Goal: Transaction & Acquisition: Purchase product/service

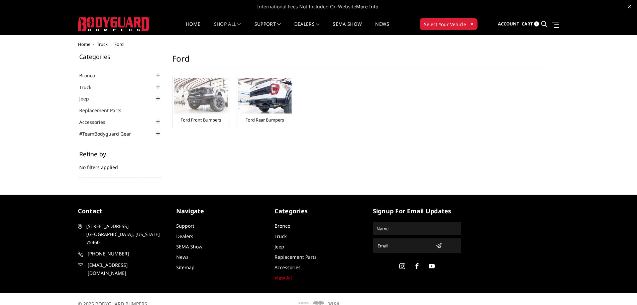
click at [221, 102] on img at bounding box center [201, 96] width 54 height 36
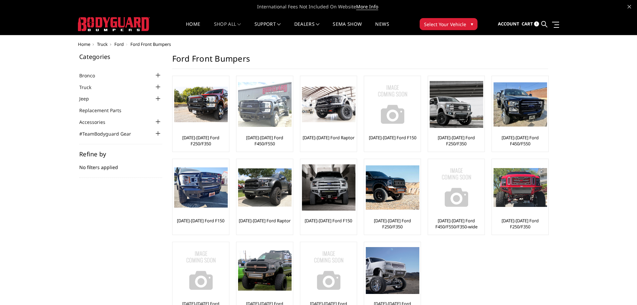
click at [264, 105] on img at bounding box center [265, 104] width 54 height 45
click at [271, 108] on img at bounding box center [265, 104] width 54 height 45
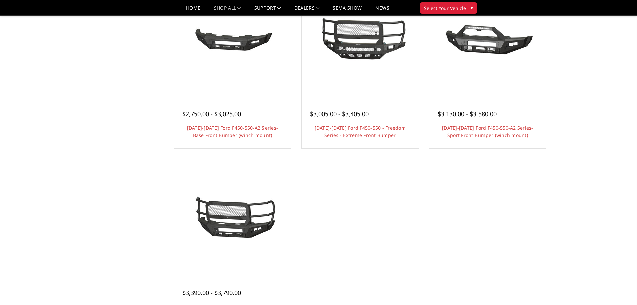
scroll to position [569, 0]
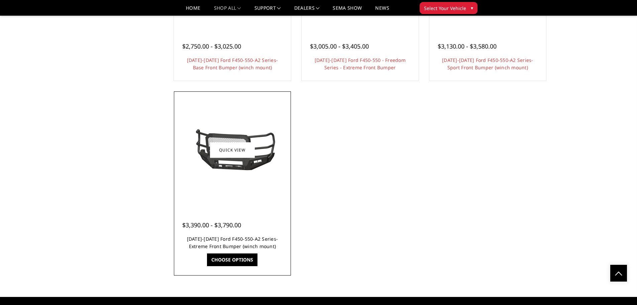
click at [236, 236] on link "[DATE]-[DATE] Ford F450-550-A2 Series-Extreme Front Bumper (winch mount)" at bounding box center [232, 242] width 91 height 14
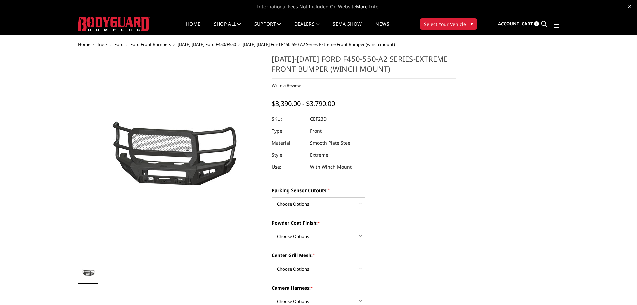
click at [205, 166] on img at bounding box center [124, 154] width 428 height 200
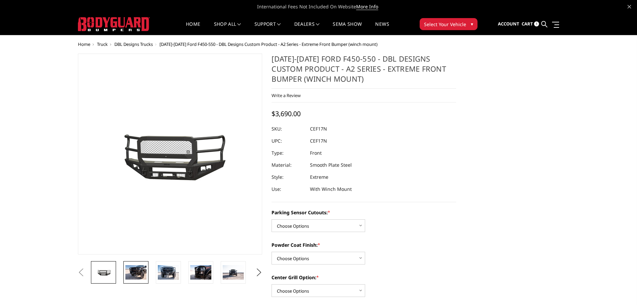
click at [135, 270] on img at bounding box center [135, 272] width 21 height 14
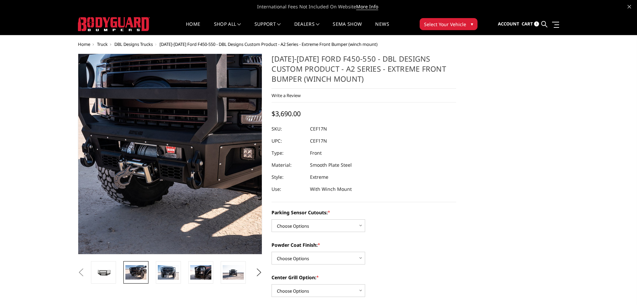
click at [144, 183] on img at bounding box center [204, 142] width 428 height 286
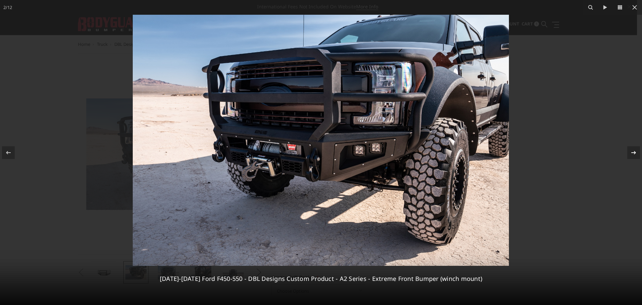
click at [637, 151] on icon at bounding box center [634, 152] width 8 height 8
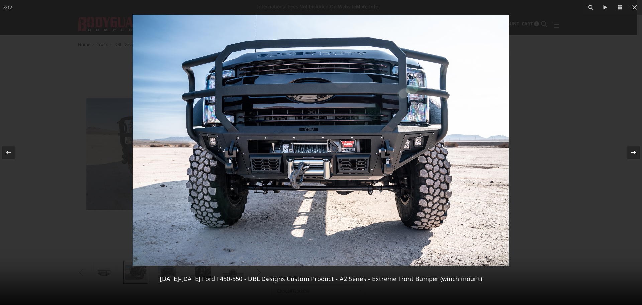
click at [634, 153] on icon at bounding box center [634, 152] width 8 height 8
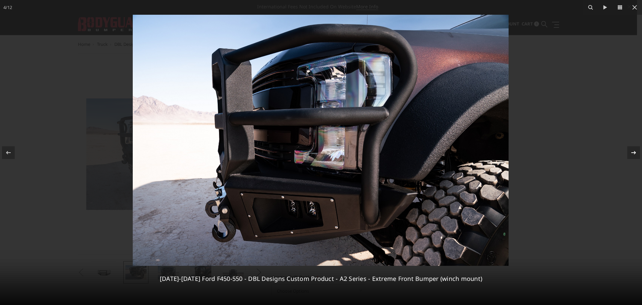
click at [634, 153] on div "4 / 12 2017-2022 Ford F450-550 - DBL Designs Custom Product - A2 Series - Extre…" at bounding box center [321, 152] width 642 height 305
click at [634, 153] on icon at bounding box center [634, 152] width 8 height 8
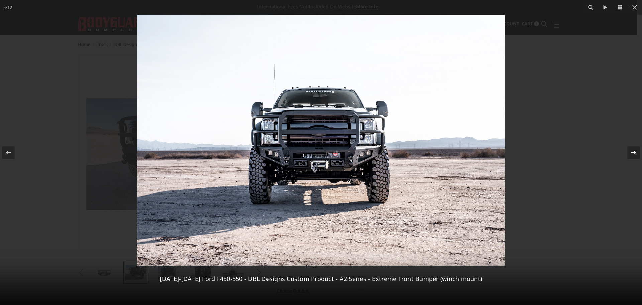
click at [632, 150] on icon at bounding box center [634, 152] width 8 height 8
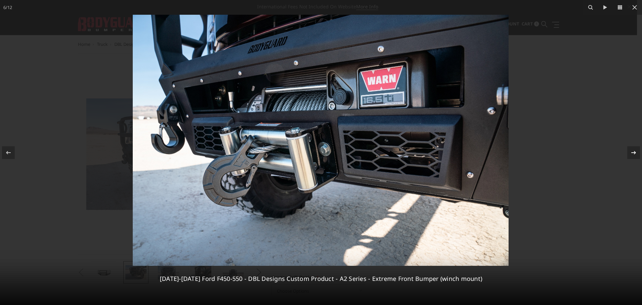
click at [632, 150] on icon at bounding box center [634, 152] width 8 height 8
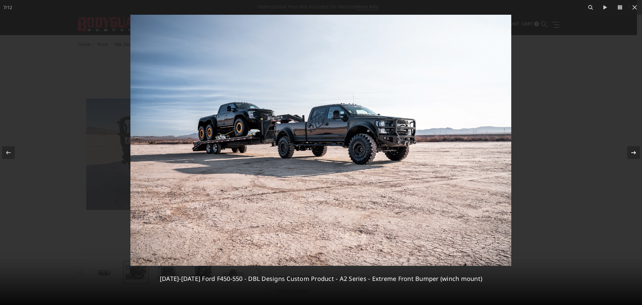
click at [632, 155] on icon at bounding box center [634, 152] width 8 height 8
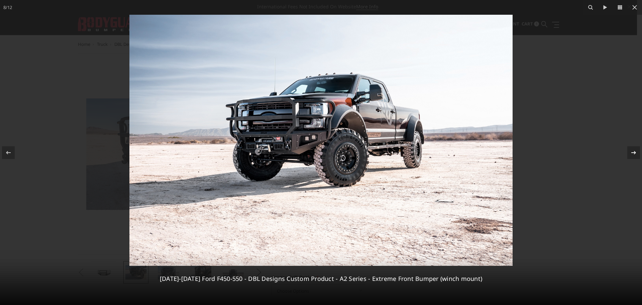
click at [632, 155] on div "8 / 12 2017-2022 Ford F450-550 - DBL Designs Custom Product - A2 Series - Extre…" at bounding box center [321, 152] width 642 height 305
